Goal: Task Accomplishment & Management: Manage account settings

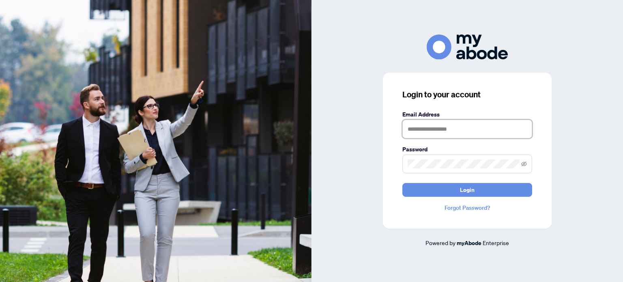
click at [456, 136] on input "text" at bounding box center [467, 129] width 130 height 19
type input "**********"
click at [524, 164] on icon "eye-invisible" at bounding box center [524, 164] width 6 height 6
click at [473, 196] on span "Login" at bounding box center [467, 189] width 15 height 13
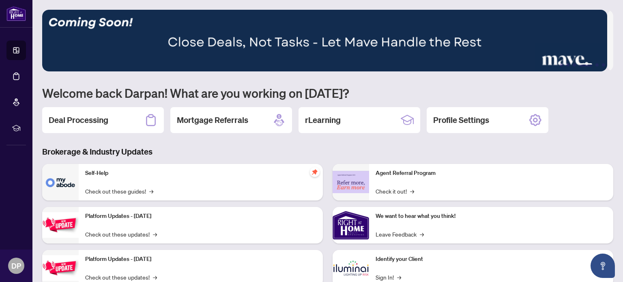
click at [542, 177] on div "Agent Referral Program Check it out! →" at bounding box center [491, 182] width 244 height 37
drag, startPoint x: 542, startPoint y: 176, endPoint x: 526, endPoint y: 221, distance: 48.1
click at [542, 176] on p "Agent Referral Program" at bounding box center [491, 173] width 231 height 9
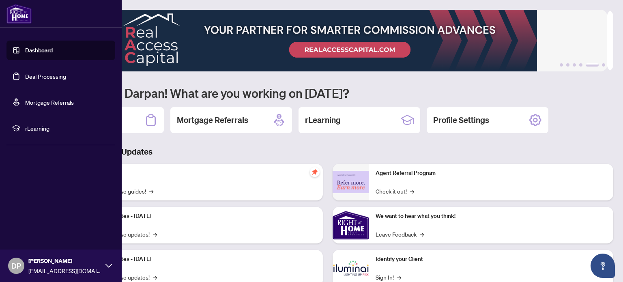
click at [53, 48] on link "Dashboard" at bounding box center [39, 50] width 28 height 7
click at [44, 48] on link "Dashboard" at bounding box center [39, 50] width 28 height 7
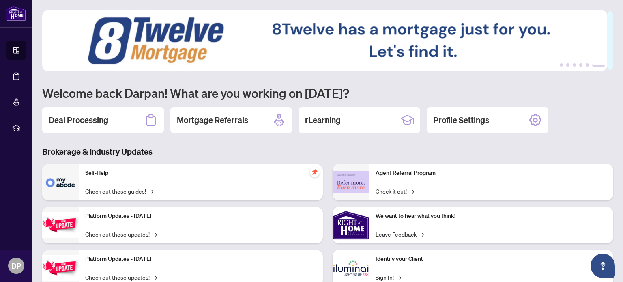
click at [80, 116] on h2 "Deal Processing" at bounding box center [79, 119] width 60 height 11
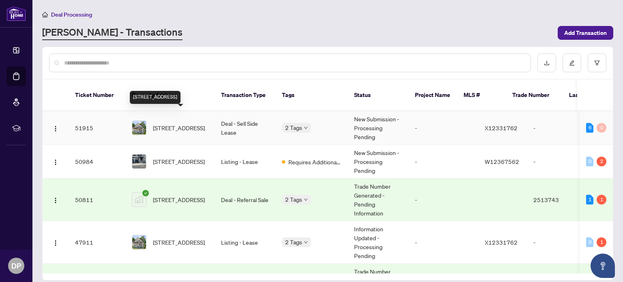
click at [180, 123] on span "44 Division St, St. Catharines, Ontario L2R 3G5, Canada" at bounding box center [179, 127] width 52 height 9
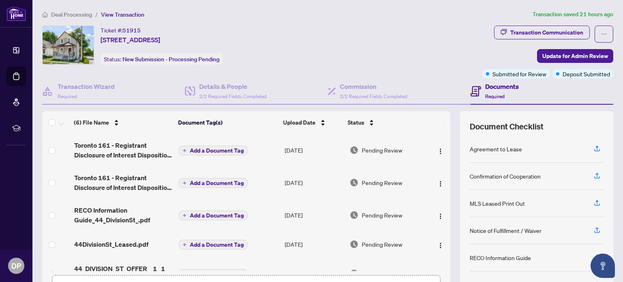
click at [544, 27] on div "Transaction Communication" at bounding box center [546, 32] width 73 height 13
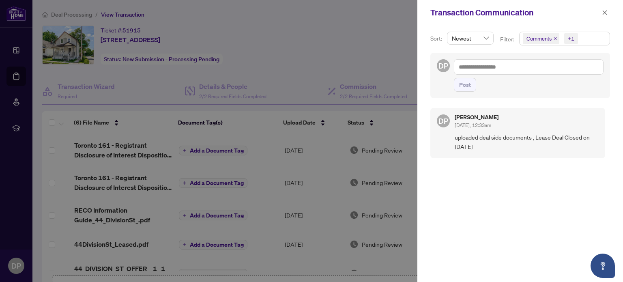
click at [602, 13] on icon "close" at bounding box center [605, 13] width 6 height 6
